Goal: Navigation & Orientation: Find specific page/section

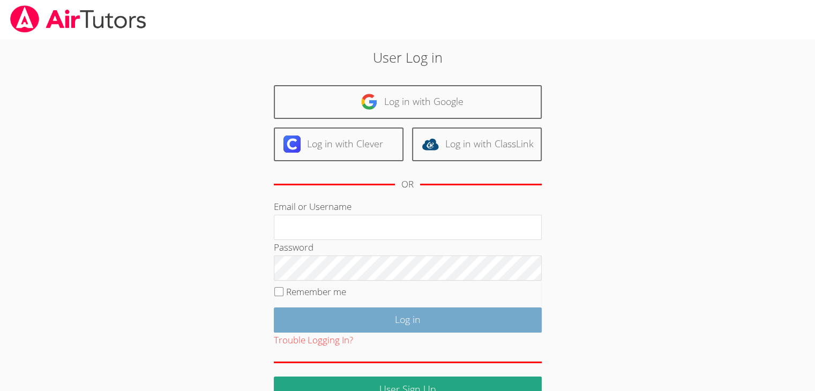
scroll to position [25, 0]
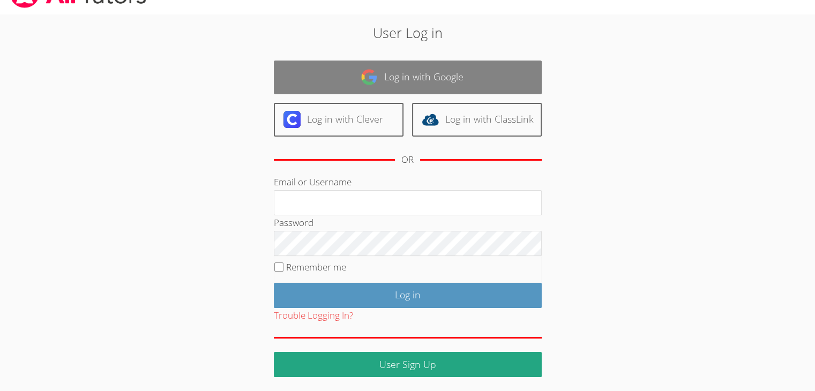
click at [377, 76] on img at bounding box center [368, 77] width 17 height 17
